Goal: Task Accomplishment & Management: Use online tool/utility

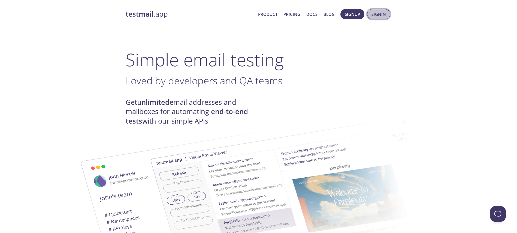
click at [373, 10] on button "Signin" at bounding box center [378, 14] width 23 height 10
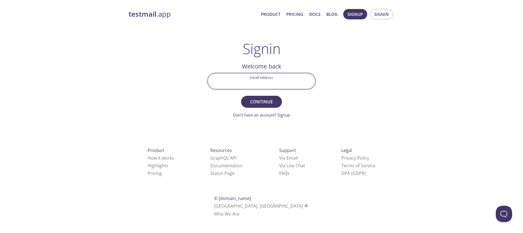
click at [257, 80] on input "Email Address" at bounding box center [261, 81] width 107 height 16
click at [256, 78] on input "r" at bounding box center [261, 81] width 107 height 16
type input "l"
type input "[EMAIL_ADDRESS][DOMAIN_NAME]"
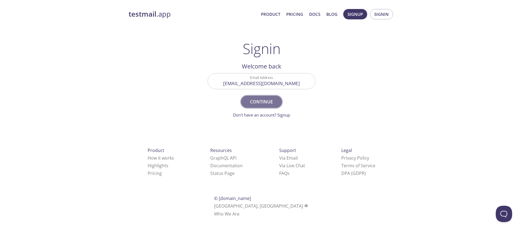
click at [269, 102] on span "Continue" at bounding box center [261, 102] width 29 height 8
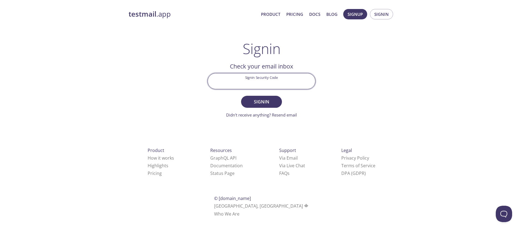
click at [246, 82] on input "Signin Security Code" at bounding box center [261, 81] width 107 height 16
paste input "S3FW8ZL"
type input "S3FW8ZL"
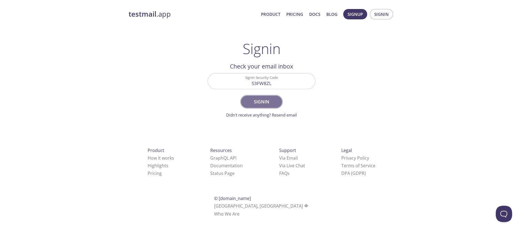
click at [260, 102] on span "Signin" at bounding box center [261, 102] width 29 height 8
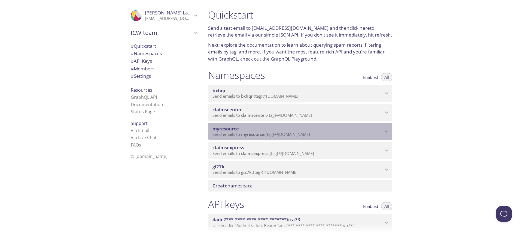
click at [262, 132] on span "myresource" at bounding box center [252, 133] width 23 height 5
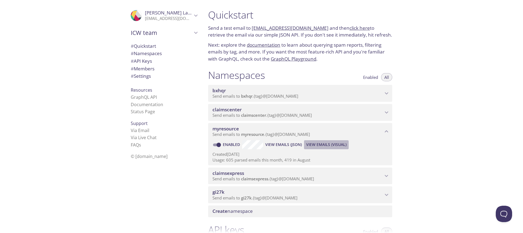
click at [328, 142] on span "View Emails (Visual)" at bounding box center [326, 144] width 40 height 7
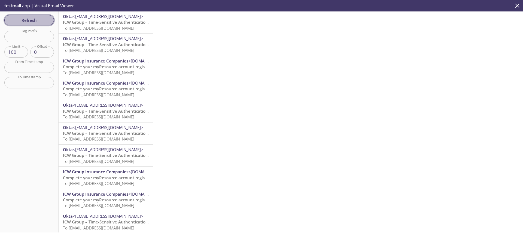
click at [10, 22] on span "Refresh" at bounding box center [29, 20] width 41 height 7
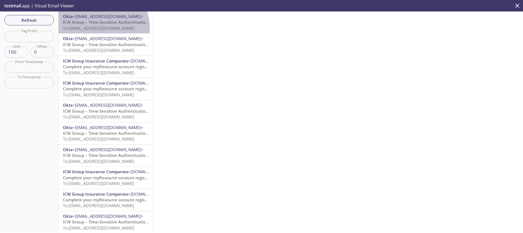
click at [93, 29] on span "To: [EMAIL_ADDRESS][DOMAIN_NAME]" at bounding box center [98, 27] width 71 height 5
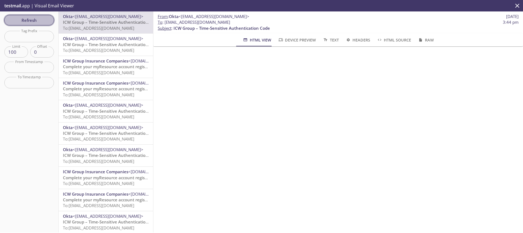
click at [26, 20] on span "Refresh" at bounding box center [29, 20] width 41 height 7
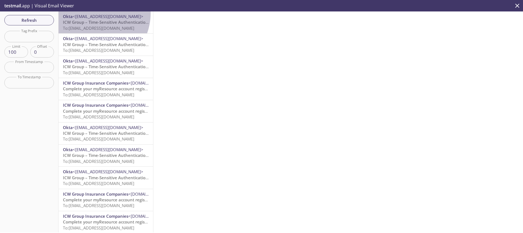
click at [93, 14] on span "<[EMAIL_ADDRESS][DOMAIN_NAME]>" at bounding box center [108, 16] width 71 height 5
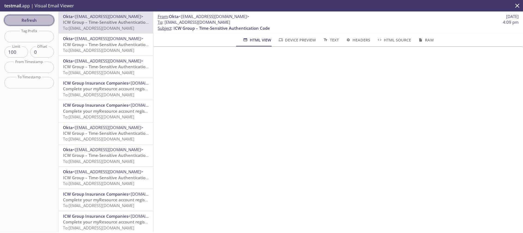
click at [20, 24] on button "Refresh" at bounding box center [29, 20] width 50 height 10
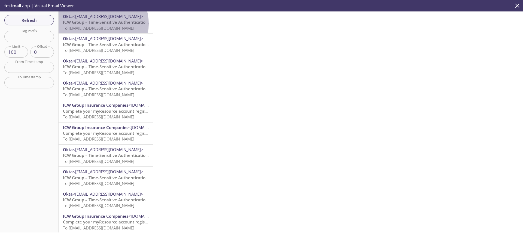
click at [99, 24] on span "ICW Group – Time-Sensitive Authentication Code" at bounding box center [111, 21] width 96 height 5
